Goal: Communication & Community: Answer question/provide support

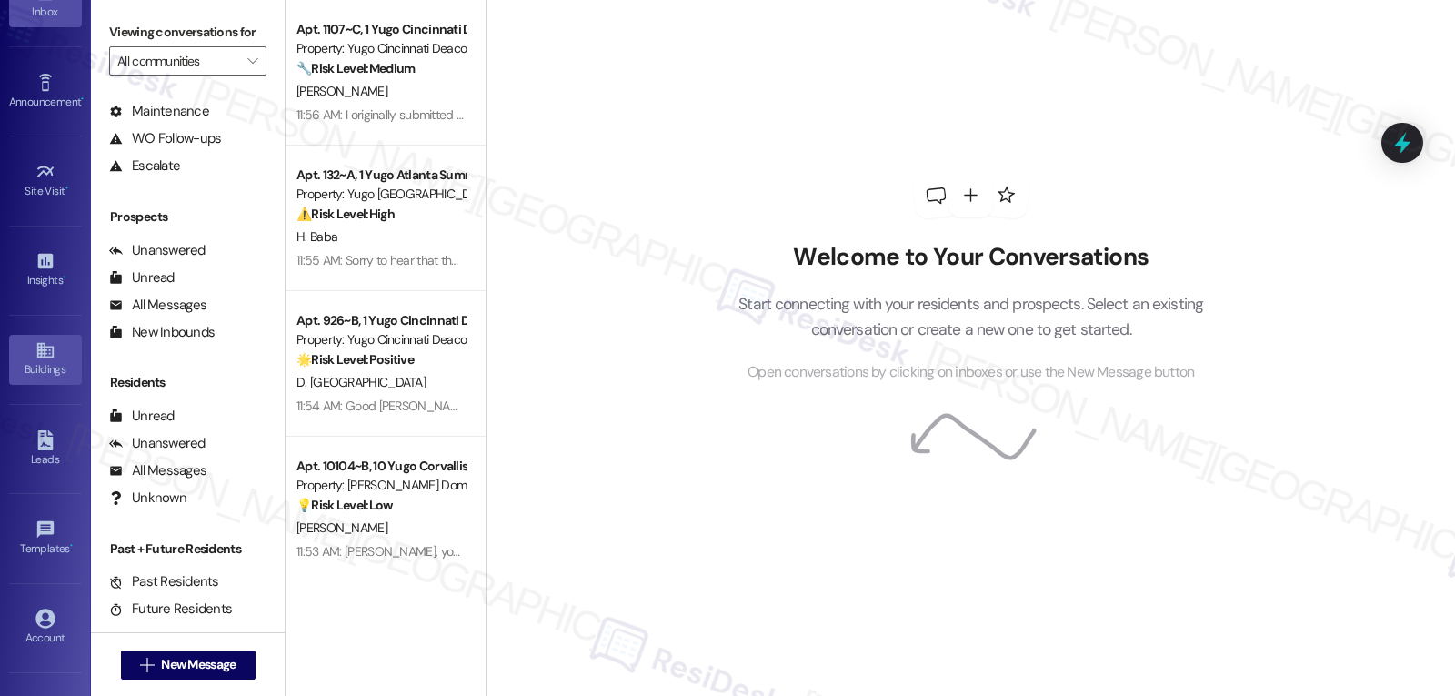
scroll to position [172, 0]
